Goal: Information Seeking & Learning: Check status

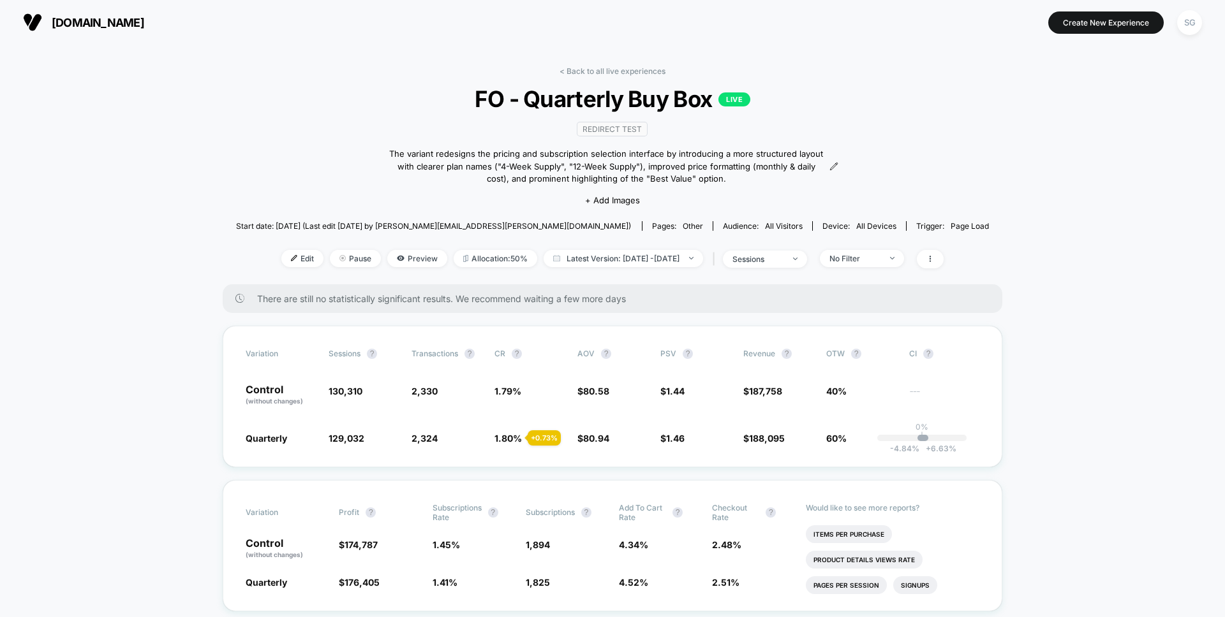
click at [39, 24] on img at bounding box center [32, 22] width 19 height 19
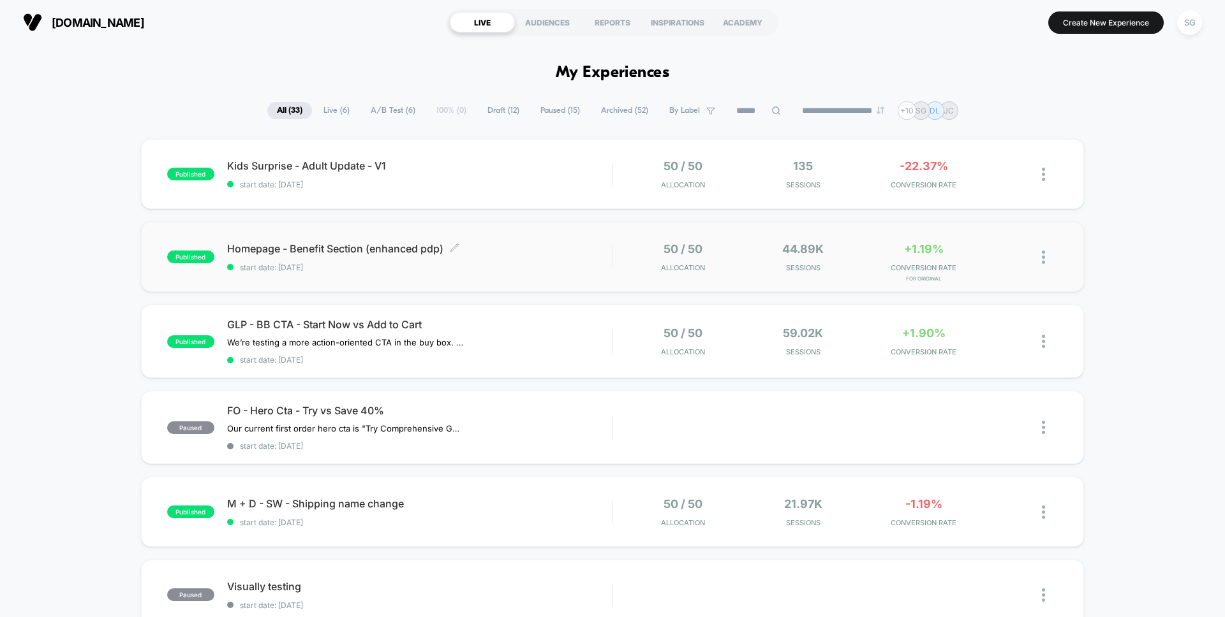
click at [369, 256] on div "Homepage - Benefit Section (enhanced pdp) Click to edit experience details Clic…" at bounding box center [419, 257] width 385 height 30
click at [377, 362] on span "start date: [DATE]" at bounding box center [419, 360] width 385 height 10
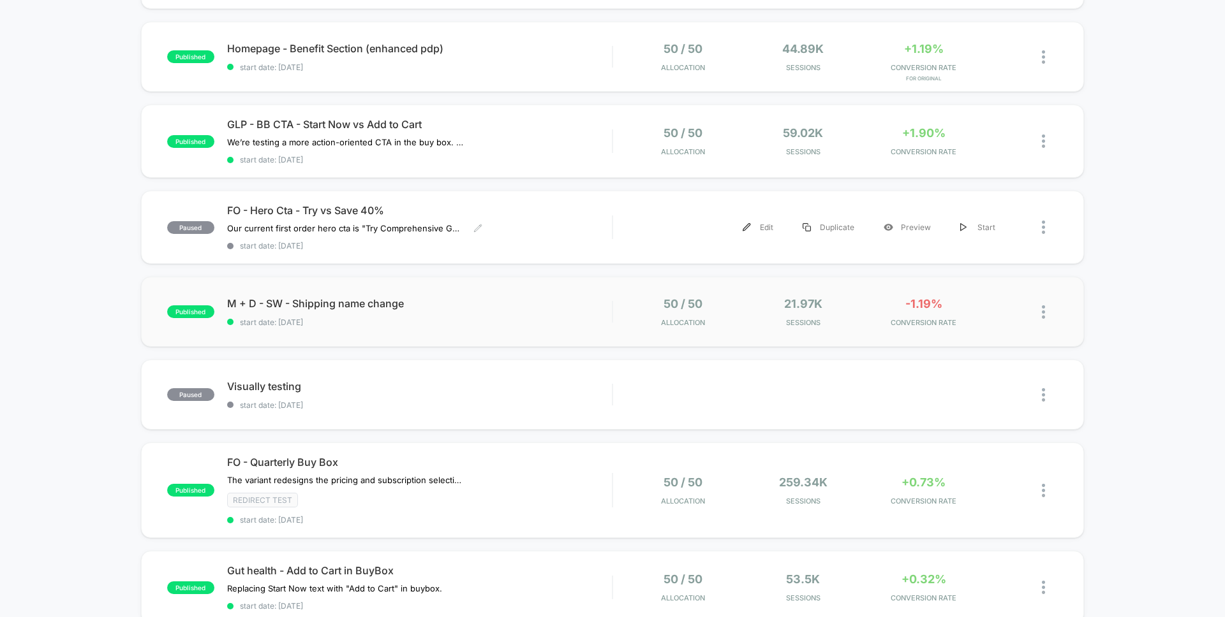
scroll to position [185, 0]
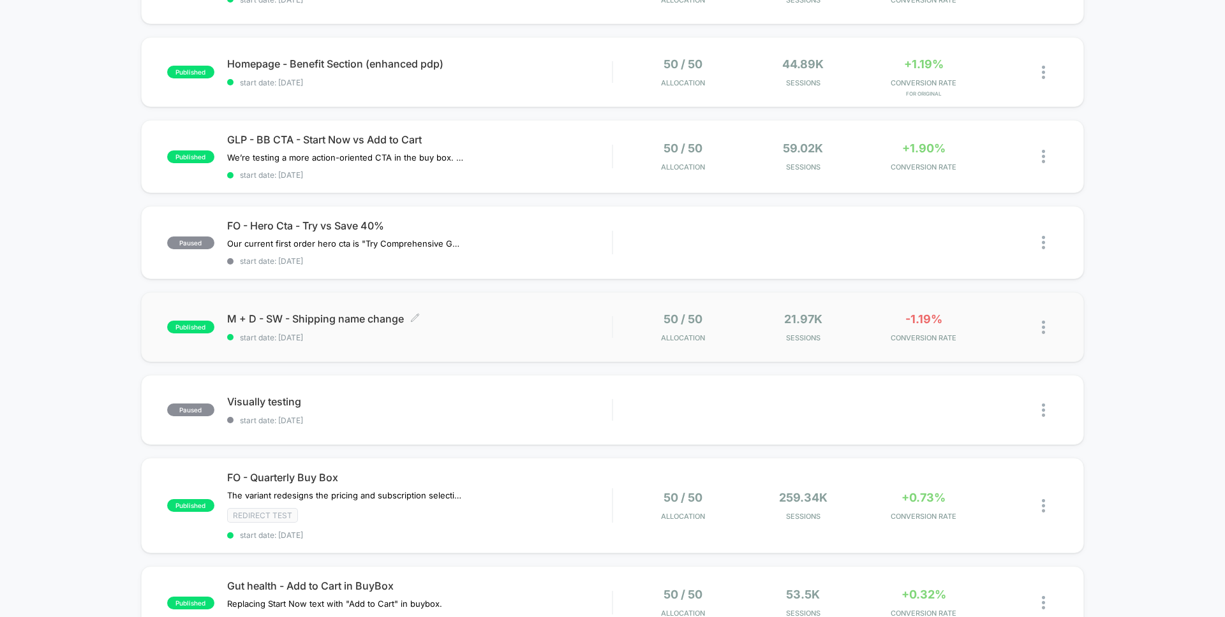
click at [380, 335] on span "start date: [DATE]" at bounding box center [419, 338] width 385 height 10
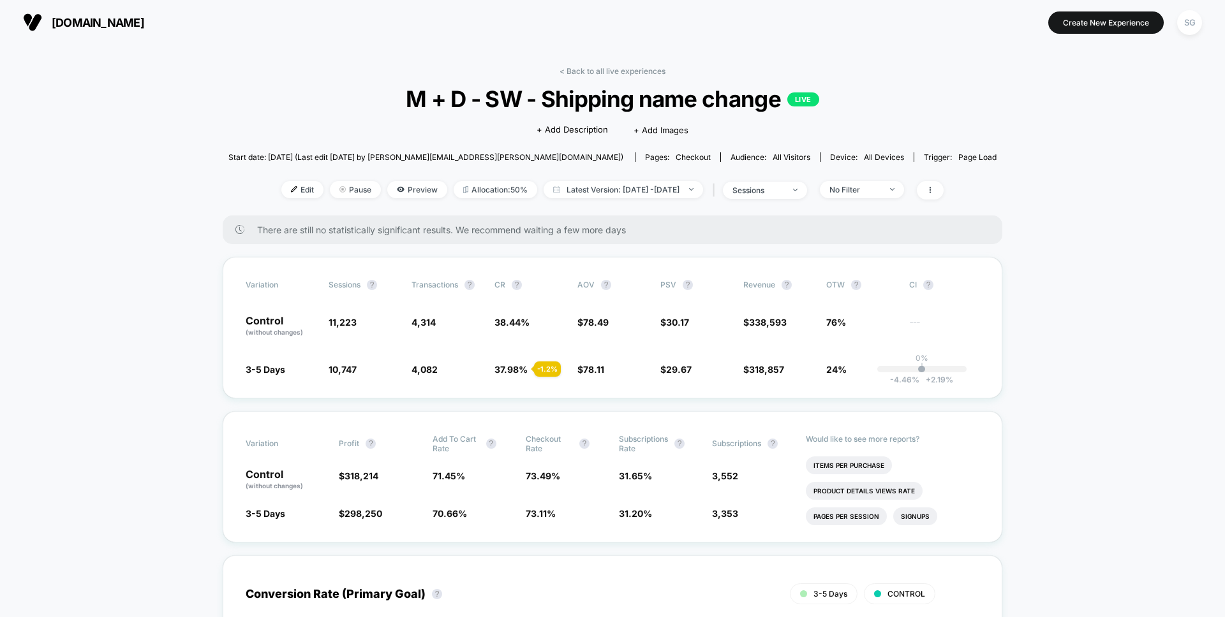
scroll to position [16, 0]
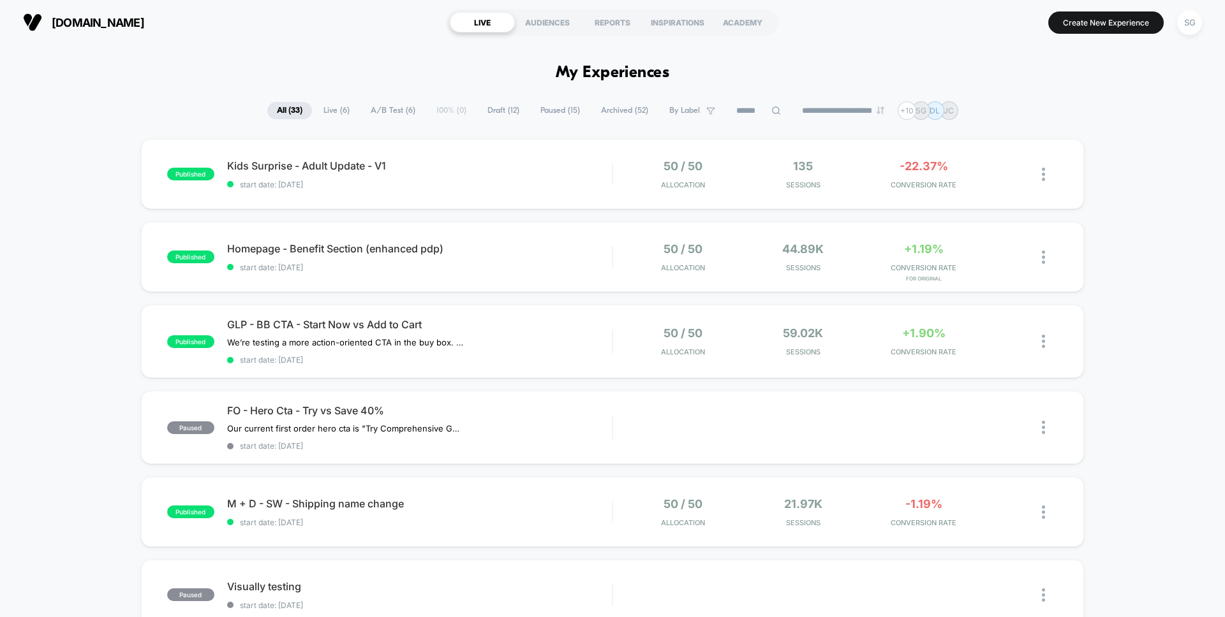
click at [322, 106] on span "Live ( 6 )" at bounding box center [336, 110] width 45 height 17
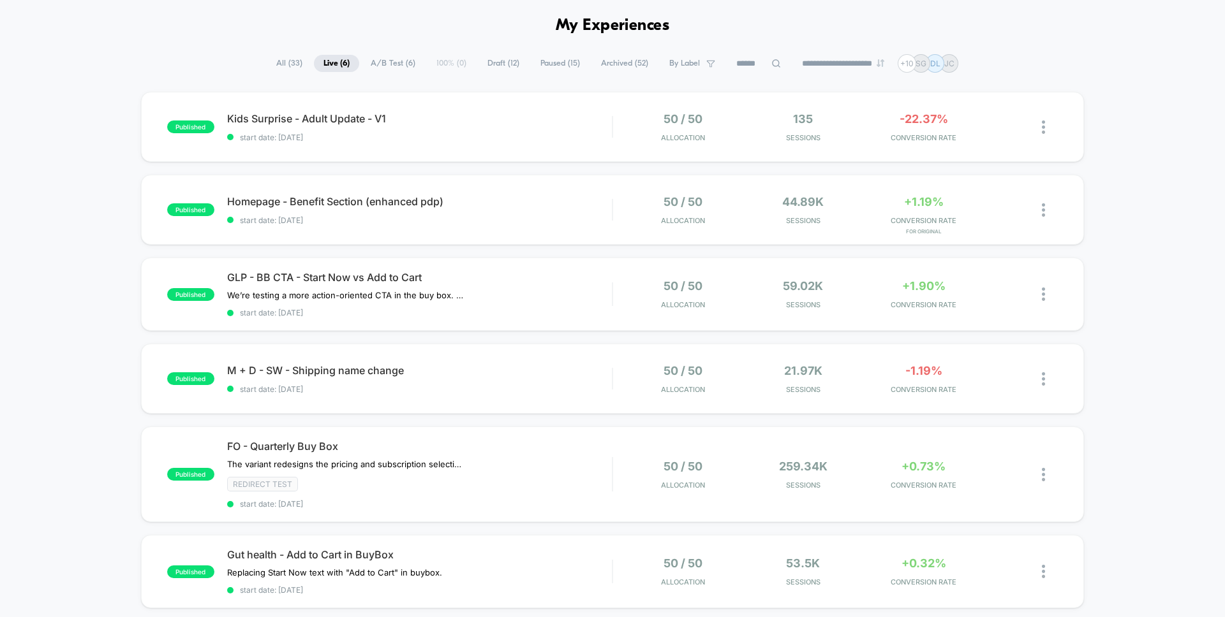
scroll to position [40, 0]
